Goal: Communication & Community: Answer question/provide support

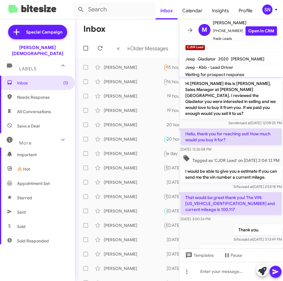
scroll to position [160, 0]
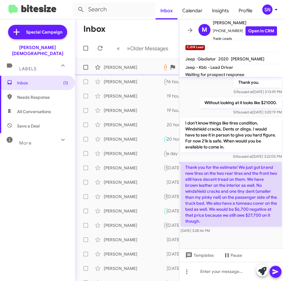
click at [113, 69] on div "[PERSON_NAME]" at bounding box center [134, 67] width 60 height 6
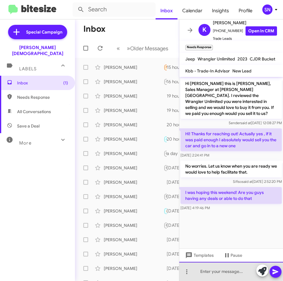
click at [213, 271] on div at bounding box center [231, 271] width 104 height 19
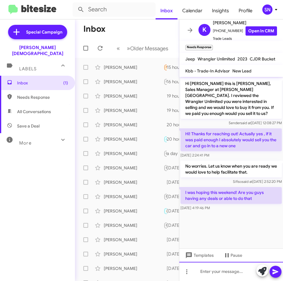
click at [203, 276] on div at bounding box center [231, 271] width 104 height 19
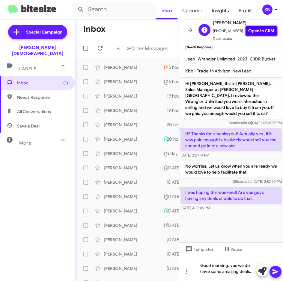
click at [255, 29] on link "Open in CRM" at bounding box center [260, 30] width 31 height 9
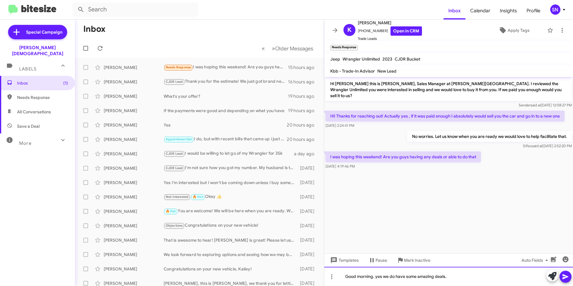
click at [282, 277] on div "Good morning. yes we do have some amazing deals." at bounding box center [448, 275] width 249 height 19
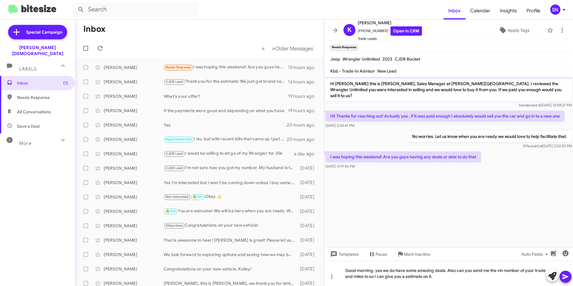
click at [282, 275] on icon at bounding box center [564, 276] width 7 height 7
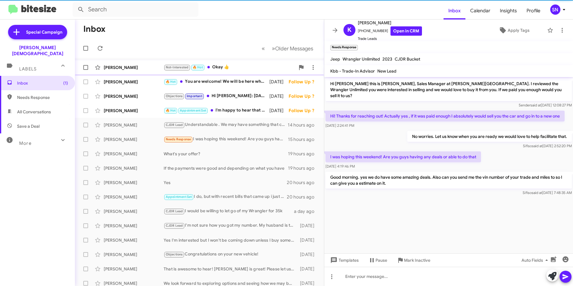
click at [142, 69] on div "[PERSON_NAME]" at bounding box center [134, 67] width 60 height 6
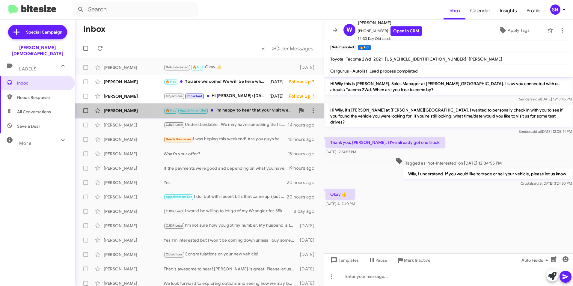
click at [233, 112] on div "🔥 Hot Appointment Set I'm happy to hear that your visit went well! Please let m…" at bounding box center [228, 110] width 131 height 7
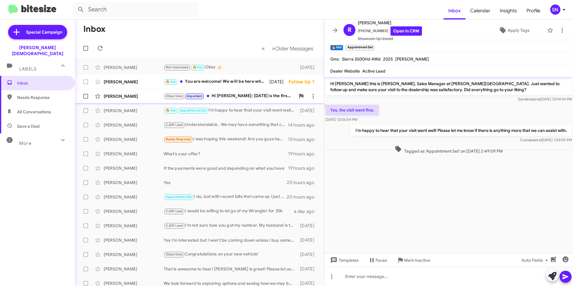
click at [228, 98] on div "Objections Important Hi [PERSON_NAME]: [DATE] is the first day of the fourth qu…" at bounding box center [228, 96] width 131 height 7
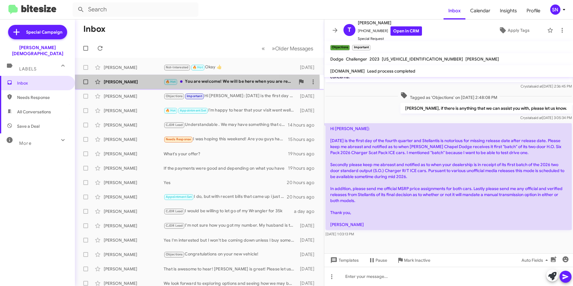
click at [147, 83] on div "[PERSON_NAME]" at bounding box center [134, 82] width 60 height 6
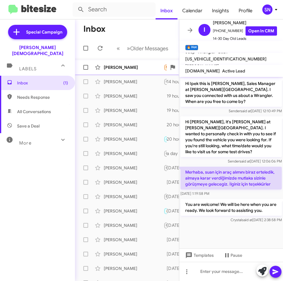
click at [106, 69] on div "[PERSON_NAME]" at bounding box center [134, 67] width 60 height 6
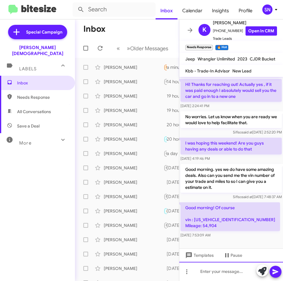
click at [202, 271] on div at bounding box center [231, 271] width 104 height 19
click at [278, 272] on icon at bounding box center [275, 271] width 7 height 7
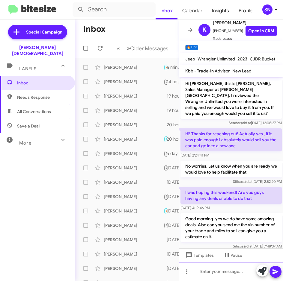
scroll to position [71, 0]
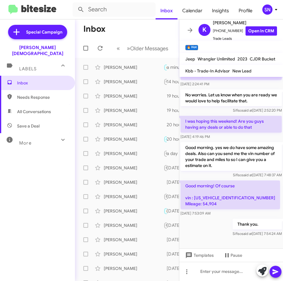
click at [210, 197] on p "Good morning! Of course vin : [US_VEHICLE_IDENTIFICATION_NUMBER] Mileage: 54,904" at bounding box center [229, 195] width 99 height 29
copy p "[US_VEHICLE_IDENTIFICATION_NUMBER]"
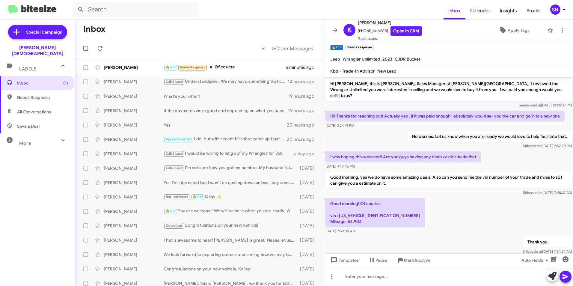
scroll to position [29, 0]
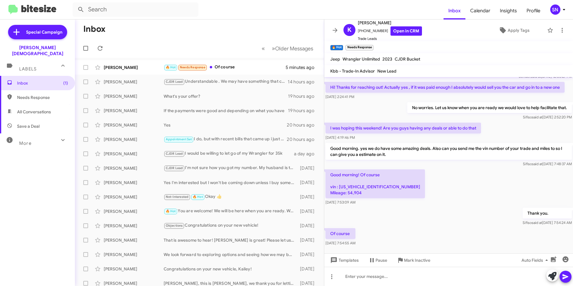
click at [282, 179] on p "Good morning! Of course vin : [US_VEHICLE_IDENTIFICATION_NUMBER] Mileage: 54,904" at bounding box center [374, 183] width 99 height 29
copy p "[US_VEHICLE_IDENTIFICATION_NUMBER]"
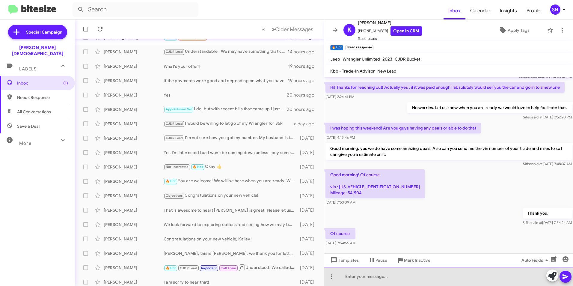
click at [282, 275] on div at bounding box center [448, 275] width 249 height 19
click at [282, 273] on div at bounding box center [448, 275] width 249 height 19
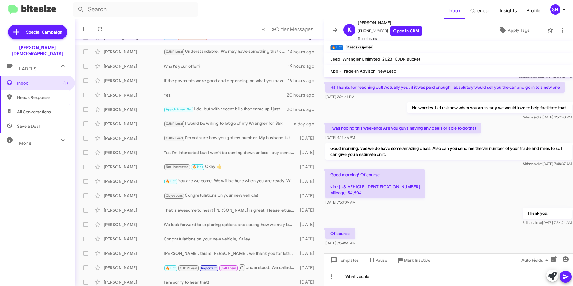
click at [282, 278] on div "What vechle" at bounding box center [448, 275] width 249 height 19
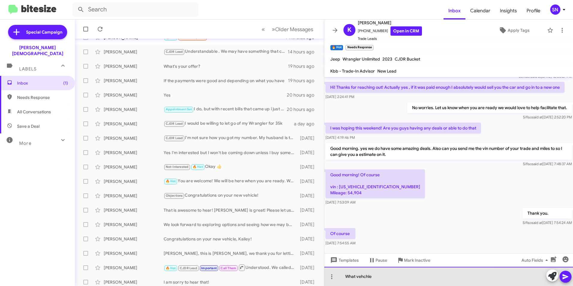
drag, startPoint x: 381, startPoint y: 274, endPoint x: 365, endPoint y: 278, distance: 16.4
click at [282, 274] on div "What vehchle" at bounding box center [448, 275] width 249 height 19
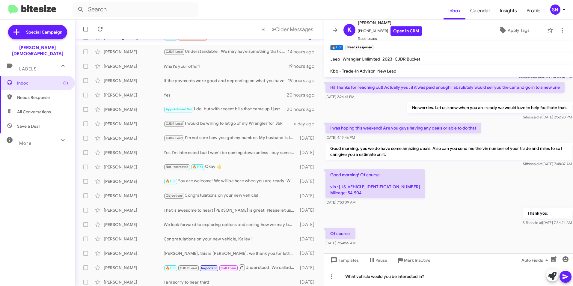
click at [282, 279] on button at bounding box center [565, 276] width 12 height 12
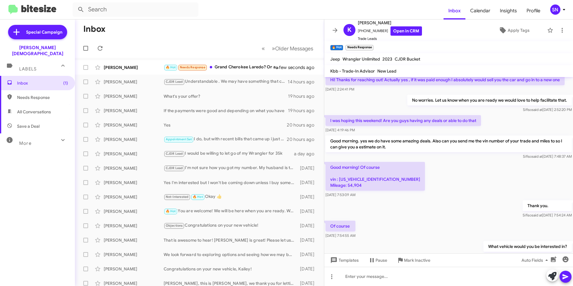
scroll to position [72, 0]
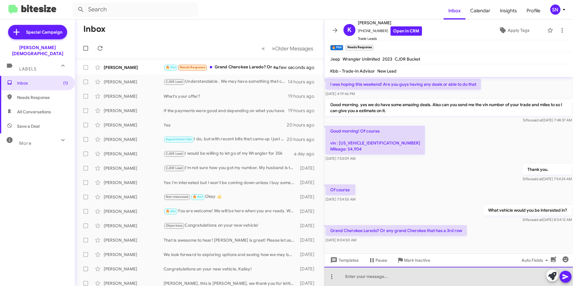
click at [282, 274] on div at bounding box center [448, 275] width 249 height 19
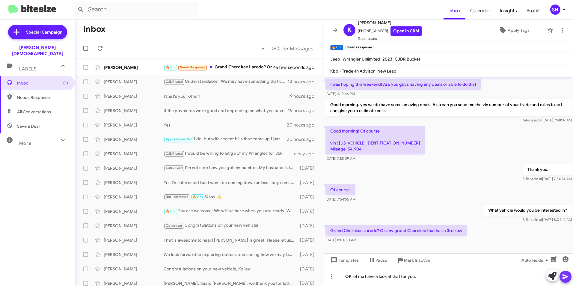
click at [282, 276] on icon at bounding box center [565, 276] width 6 height 5
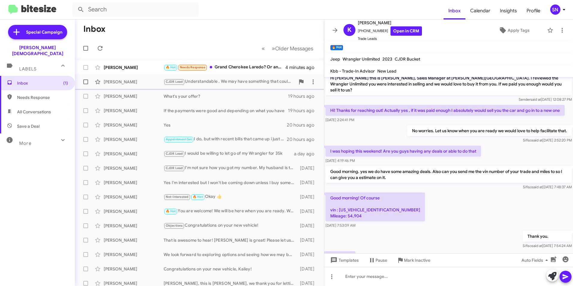
scroll to position [0, 0]
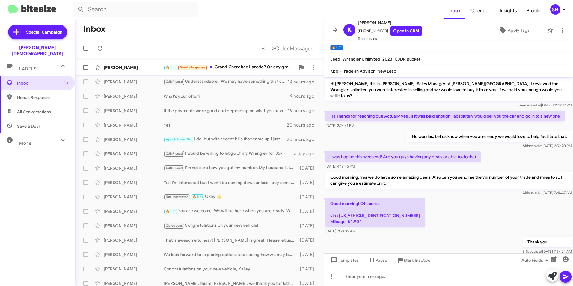
click at [231, 69] on div "🔥 Hot Needs Response Grand Cherokee Laredo? Or any grand Cherokee that has a 3r…" at bounding box center [228, 67] width 131 height 7
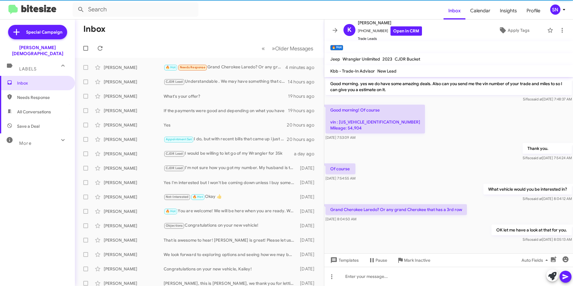
scroll to position [94, 0]
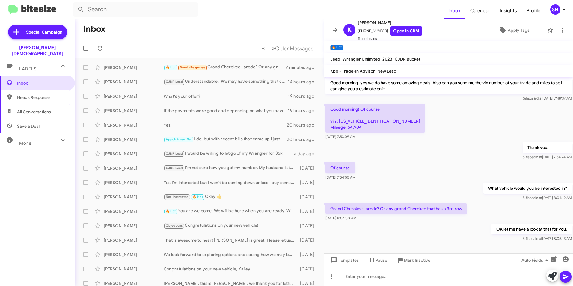
click at [282, 271] on div at bounding box center [448, 275] width 249 height 19
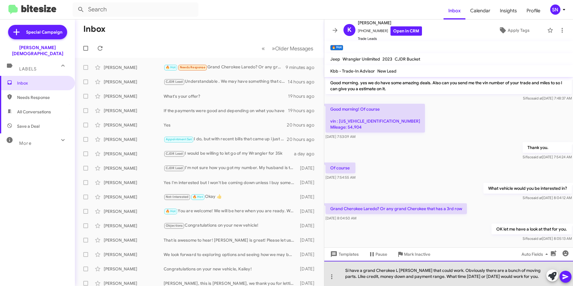
click at [282, 275] on div "Si have a grand Cherokee L [PERSON_NAME] that could work. Obviously there are a…" at bounding box center [448, 273] width 249 height 25
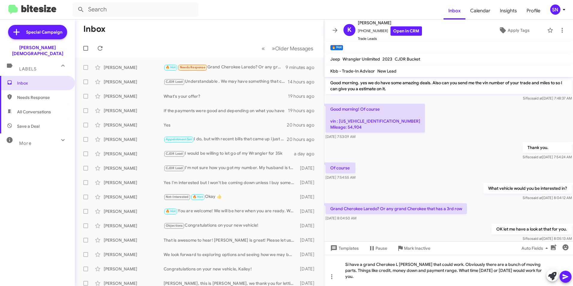
click at [282, 277] on icon at bounding box center [564, 276] width 7 height 7
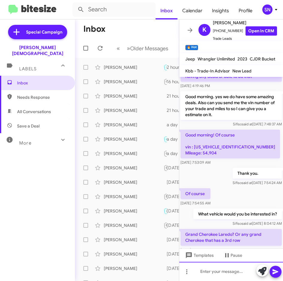
scroll to position [182, 0]
